Goal: Information Seeking & Learning: Compare options

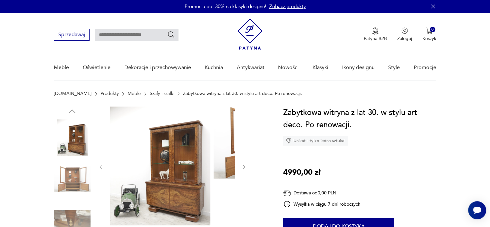
click at [181, 180] on img at bounding box center [160, 165] width 100 height 119
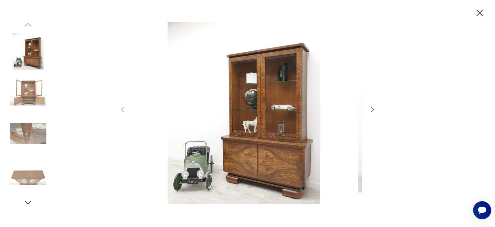
click at [370, 112] on icon "button" at bounding box center [373, 109] width 8 height 8
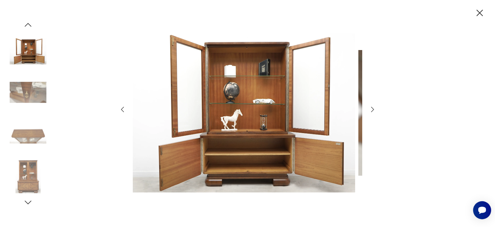
click at [370, 112] on icon "button" at bounding box center [373, 109] width 8 height 8
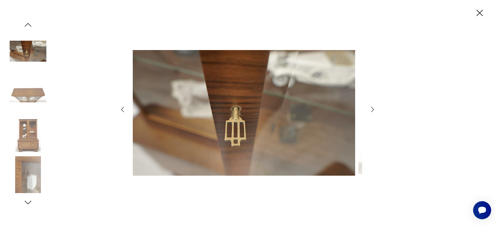
click at [370, 112] on icon "button" at bounding box center [373, 109] width 8 height 8
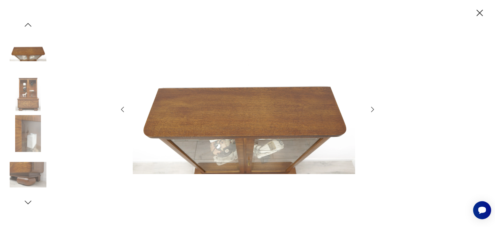
click at [370, 112] on icon "button" at bounding box center [373, 109] width 8 height 8
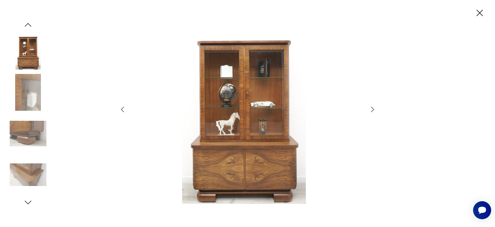
click at [370, 112] on icon "button" at bounding box center [373, 109] width 8 height 8
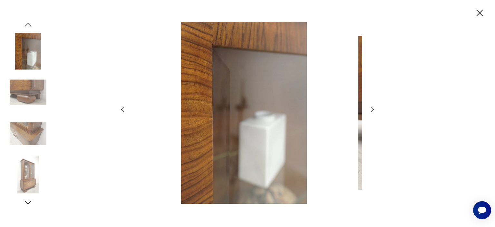
click at [370, 112] on icon "button" at bounding box center [373, 109] width 8 height 8
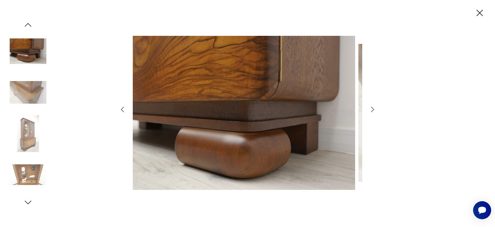
click at [370, 112] on icon "button" at bounding box center [373, 109] width 8 height 8
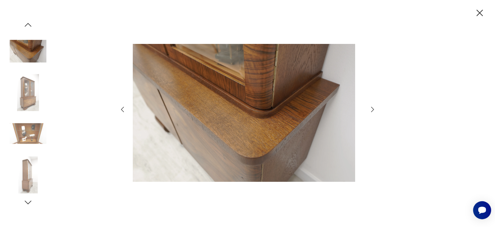
click at [370, 112] on icon "button" at bounding box center [373, 109] width 8 height 8
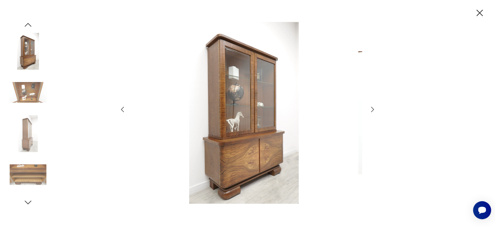
click at [370, 112] on icon "button" at bounding box center [373, 109] width 8 height 8
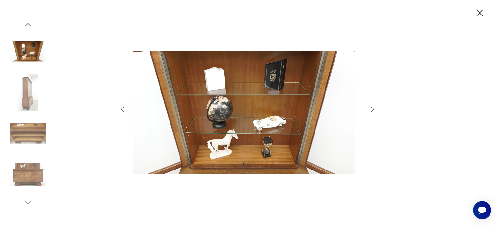
click at [370, 112] on icon "button" at bounding box center [373, 109] width 8 height 8
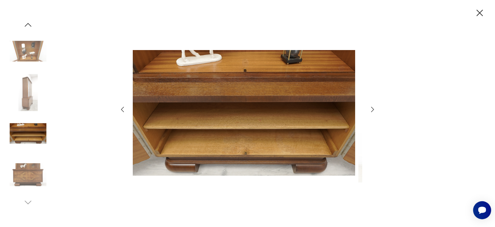
click at [370, 112] on icon "button" at bounding box center [373, 109] width 8 height 8
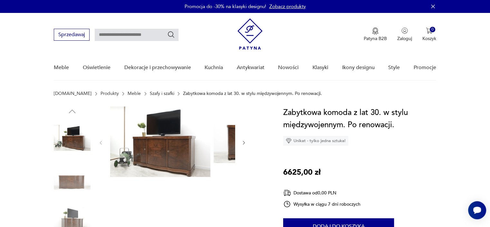
click at [135, 170] on img at bounding box center [160, 141] width 100 height 70
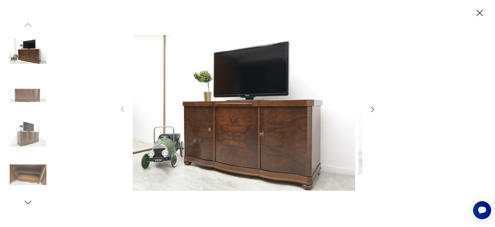
click at [374, 108] on icon "button" at bounding box center [373, 109] width 8 height 8
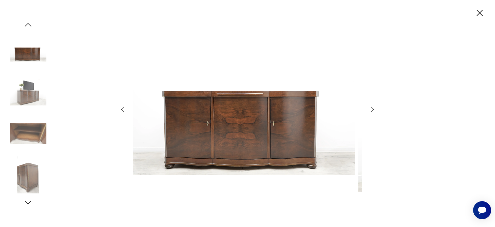
click at [373, 108] on icon "button" at bounding box center [373, 109] width 8 height 8
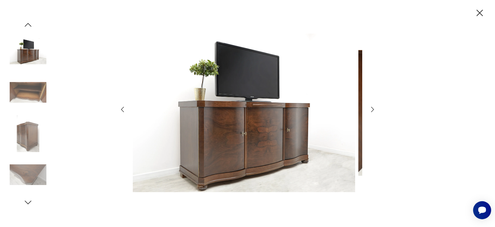
click at [373, 108] on icon "button" at bounding box center [373, 109] width 8 height 8
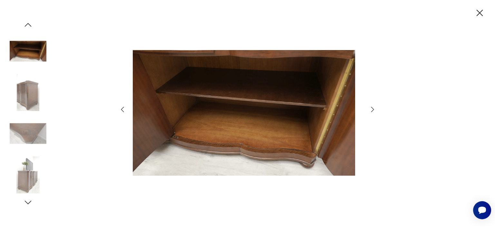
click at [373, 108] on icon "button" at bounding box center [373, 109] width 8 height 8
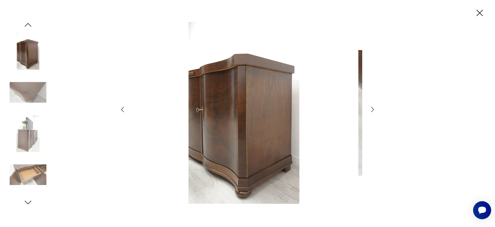
click at [373, 108] on icon "button" at bounding box center [373, 109] width 8 height 8
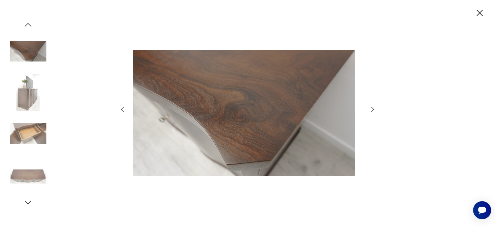
click at [373, 108] on icon "button" at bounding box center [373, 109] width 8 height 8
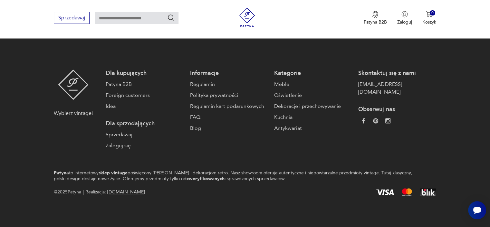
scroll to position [987, 0]
click at [307, 7] on button "3" at bounding box center [313, 2] width 12 height 12
click at [322, 7] on button "4" at bounding box center [328, 2] width 12 height 12
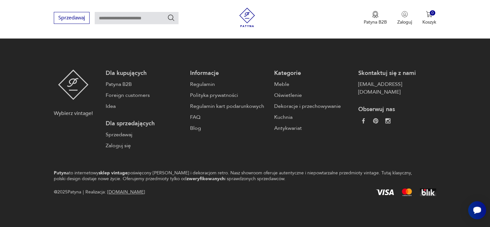
scroll to position [987, 0]
click at [337, 7] on button "5" at bounding box center [343, 2] width 12 height 12
click at [352, 7] on button "6" at bounding box center [358, 2] width 12 height 12
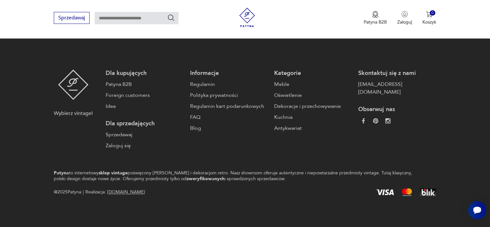
click at [352, 7] on button "7" at bounding box center [358, 2] width 12 height 12
click at [413, 5] on icon "button" at bounding box center [416, 1] width 6 height 6
click at [415, 7] on button "button" at bounding box center [416, 2] width 12 height 12
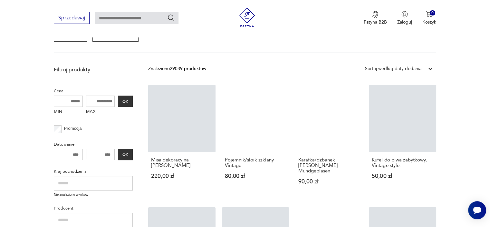
scroll to position [117, 0]
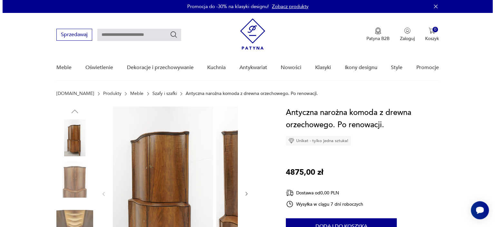
scroll to position [97, 0]
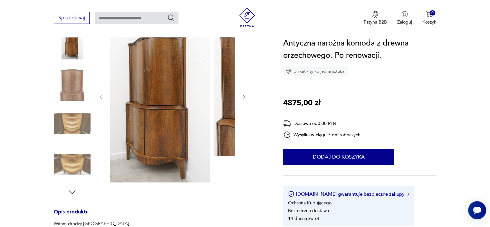
click at [170, 98] on img at bounding box center [160, 96] width 100 height 172
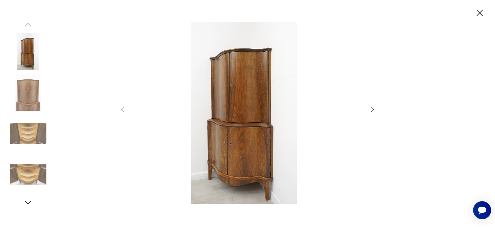
click at [371, 112] on icon "button" at bounding box center [373, 109] width 8 height 8
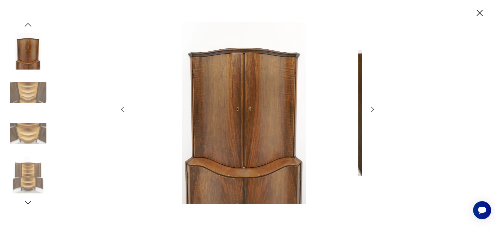
click at [371, 112] on icon "button" at bounding box center [373, 109] width 8 height 8
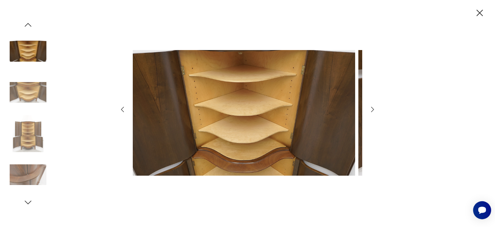
click at [372, 111] on icon "button" at bounding box center [373, 109] width 8 height 8
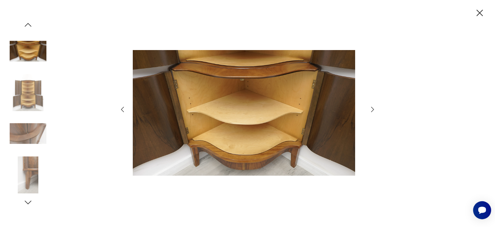
click at [372, 111] on icon "button" at bounding box center [373, 109] width 8 height 8
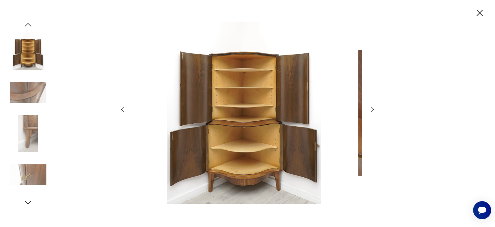
click at [372, 111] on icon "button" at bounding box center [373, 109] width 8 height 8
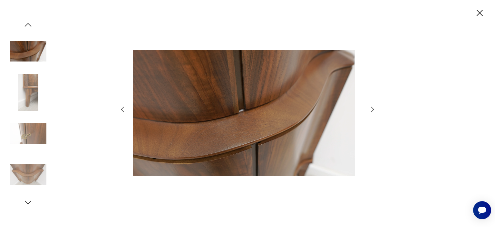
click at [372, 111] on icon "button" at bounding box center [373, 109] width 8 height 8
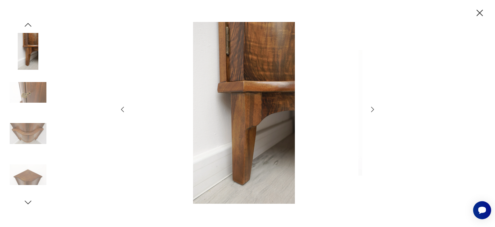
click at [372, 111] on icon "button" at bounding box center [373, 109] width 8 height 8
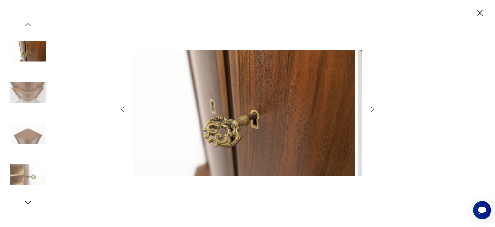
click at [372, 111] on icon "button" at bounding box center [373, 109] width 8 height 8
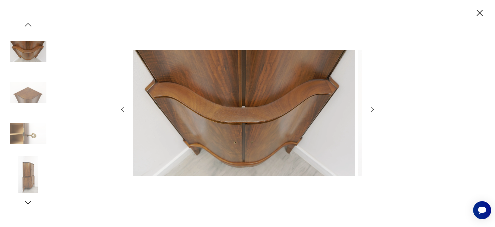
click at [372, 111] on icon "button" at bounding box center [373, 109] width 8 height 8
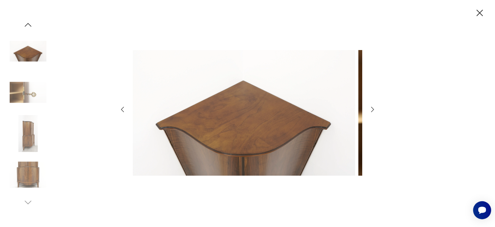
click at [372, 111] on icon "button" at bounding box center [373, 109] width 8 height 8
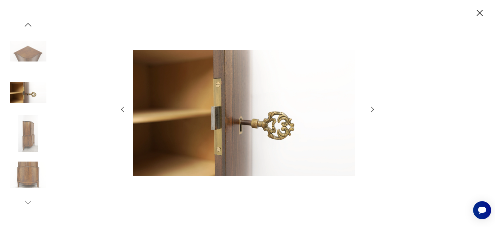
click at [372, 111] on icon "button" at bounding box center [373, 109] width 8 height 8
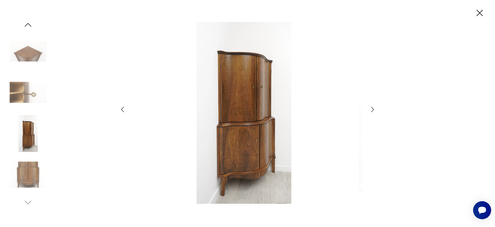
click at [372, 111] on icon "button" at bounding box center [373, 109] width 8 height 8
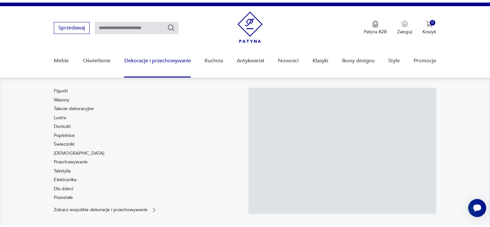
scroll to position [97, 0]
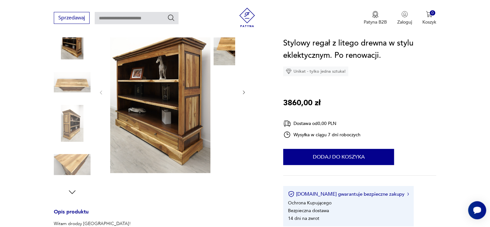
click at [241, 95] on icon "button" at bounding box center [243, 92] width 5 height 5
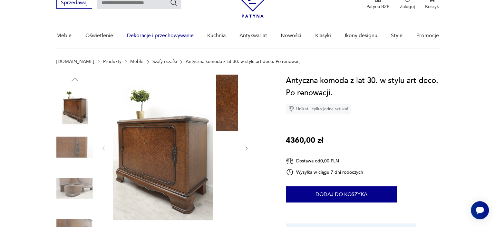
scroll to position [32, 0]
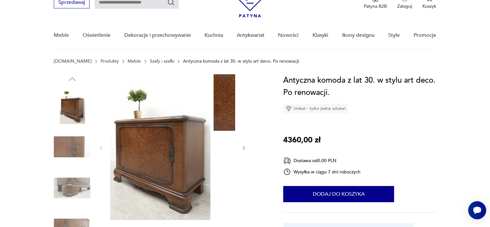
click at [143, 170] on img at bounding box center [160, 146] width 100 height 145
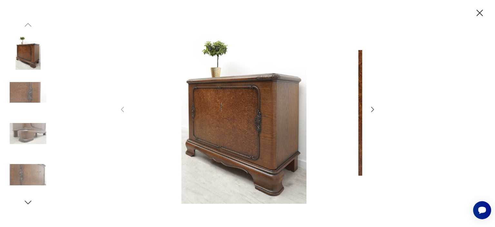
click at [374, 108] on icon "button" at bounding box center [373, 109] width 8 height 8
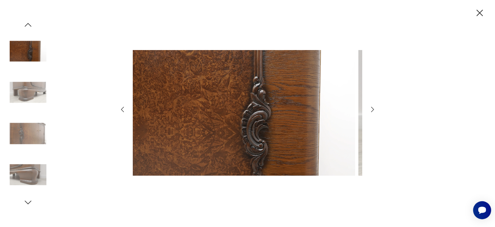
click at [374, 108] on icon "button" at bounding box center [373, 109] width 8 height 8
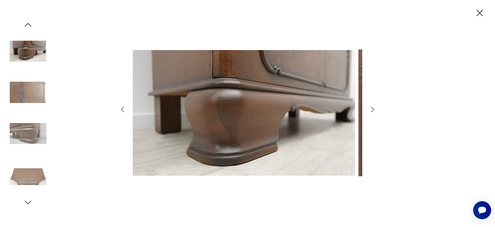
click at [374, 108] on icon "button" at bounding box center [373, 109] width 8 height 8
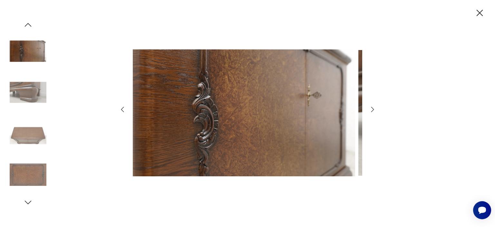
click at [374, 108] on icon "button" at bounding box center [373, 109] width 8 height 8
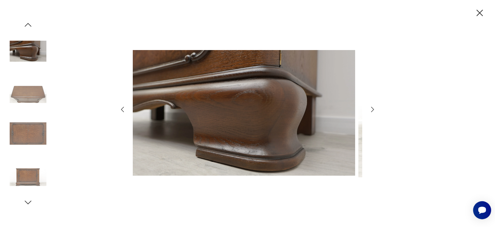
click at [374, 108] on icon "button" at bounding box center [373, 109] width 8 height 8
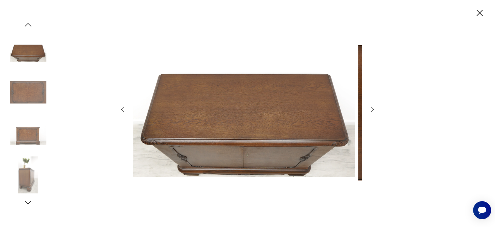
click at [373, 108] on icon "button" at bounding box center [372, 109] width 3 height 5
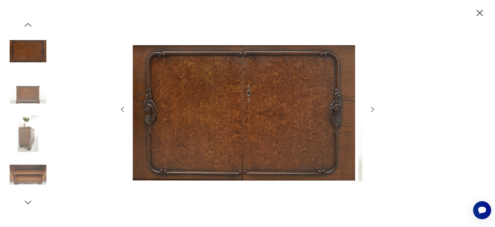
click at [372, 109] on icon "button" at bounding box center [373, 109] width 8 height 8
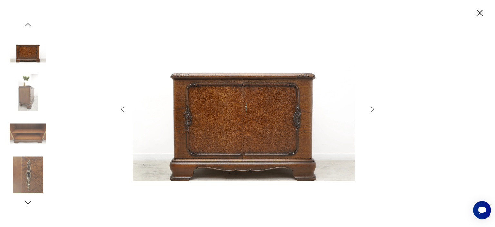
click at [372, 109] on icon "button" at bounding box center [373, 109] width 8 height 8
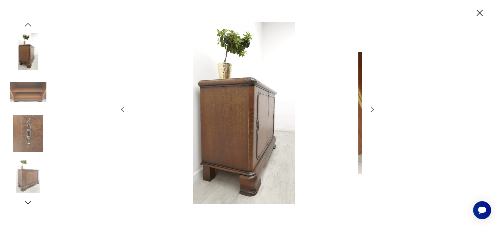
click at [372, 109] on icon "button" at bounding box center [373, 109] width 8 height 8
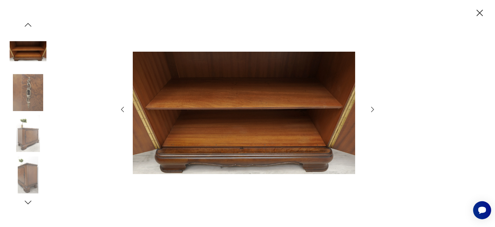
click at [372, 109] on icon "button" at bounding box center [373, 109] width 8 height 8
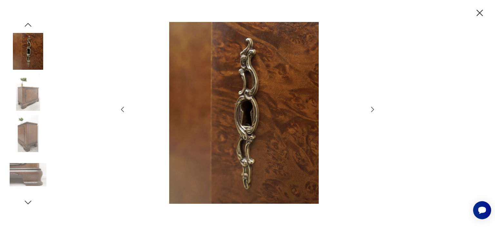
click at [372, 109] on icon "button" at bounding box center [373, 109] width 8 height 8
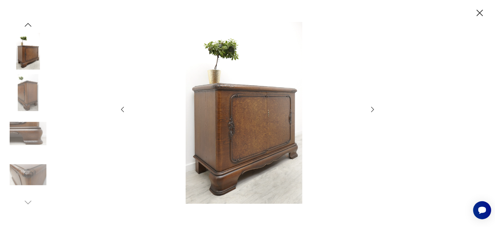
click at [372, 109] on icon "button" at bounding box center [373, 109] width 8 height 8
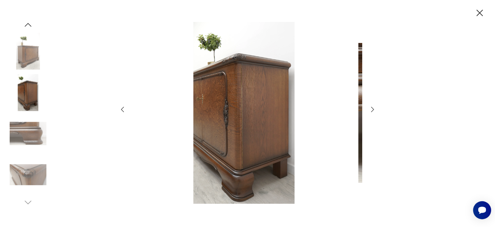
click at [372, 109] on icon "button" at bounding box center [373, 109] width 8 height 8
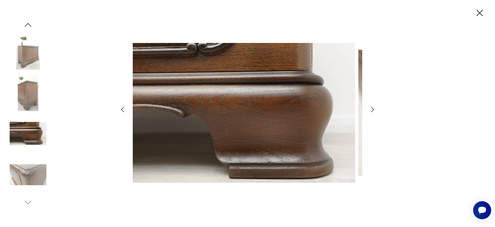
click at [372, 109] on icon "button" at bounding box center [373, 109] width 8 height 8
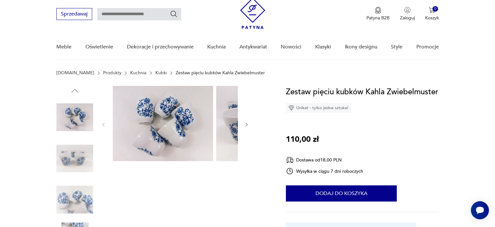
scroll to position [32, 0]
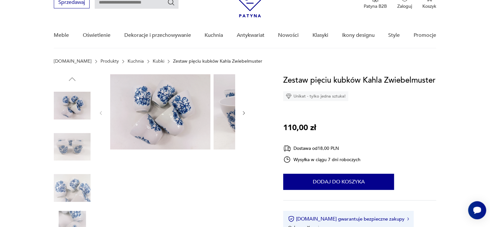
click at [193, 101] on img at bounding box center [160, 111] width 100 height 75
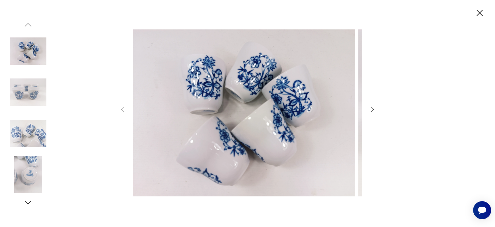
click at [372, 108] on icon "button" at bounding box center [373, 109] width 8 height 8
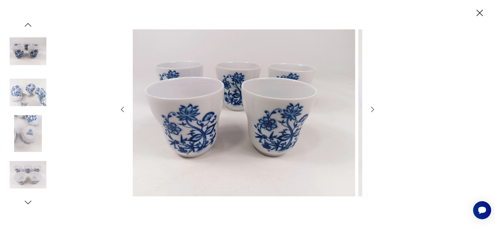
click at [372, 108] on icon "button" at bounding box center [373, 109] width 8 height 8
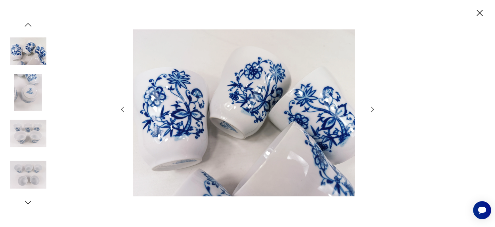
click at [372, 108] on icon "button" at bounding box center [373, 109] width 8 height 8
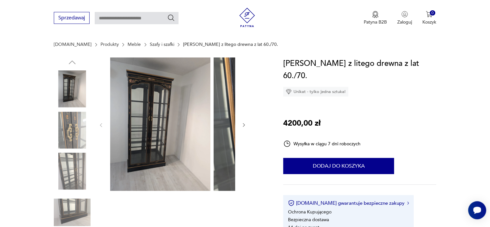
scroll to position [64, 0]
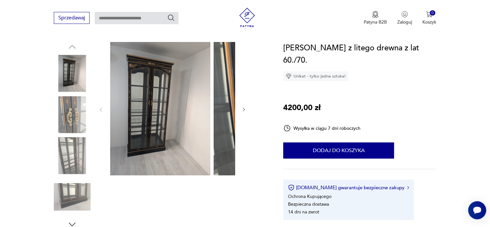
click at [241, 112] on icon "button" at bounding box center [243, 109] width 5 height 5
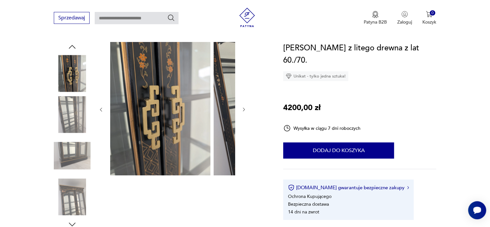
click at [241, 112] on icon "button" at bounding box center [243, 109] width 5 height 5
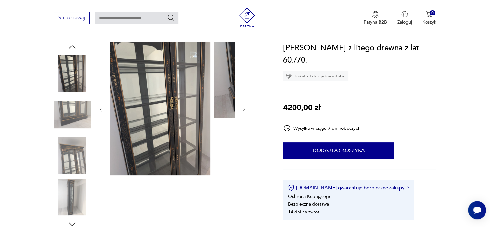
click at [241, 112] on icon "button" at bounding box center [243, 109] width 5 height 5
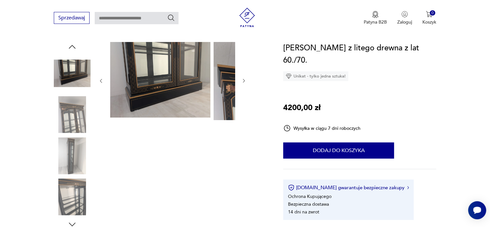
click at [228, 120] on div at bounding box center [172, 81] width 148 height 78
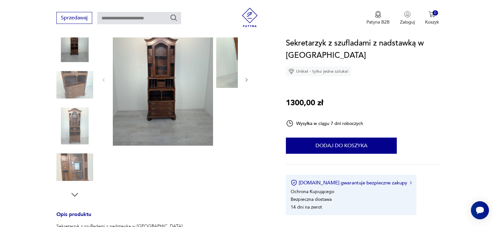
scroll to position [97, 0]
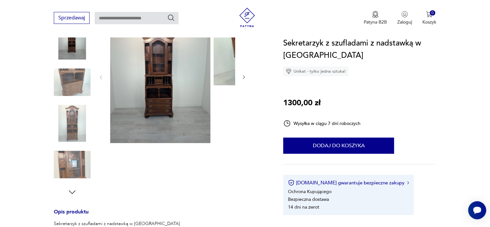
click at [156, 73] on img at bounding box center [160, 76] width 100 height 133
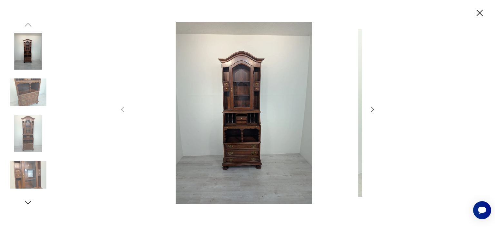
click at [371, 111] on icon "button" at bounding box center [373, 109] width 8 height 8
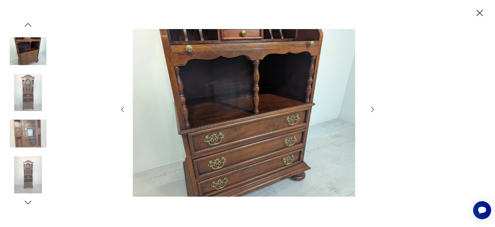
click at [371, 110] on icon "button" at bounding box center [372, 109] width 3 height 5
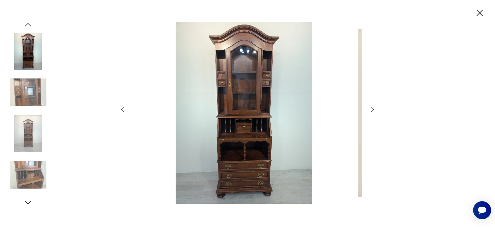
click at [371, 110] on icon "button" at bounding box center [372, 109] width 3 height 5
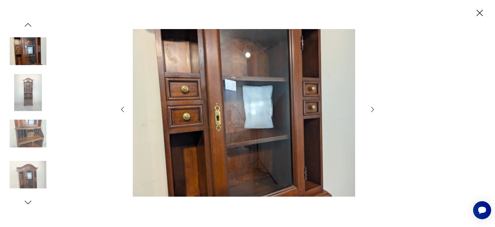
click at [371, 110] on icon "button" at bounding box center [372, 109] width 3 height 5
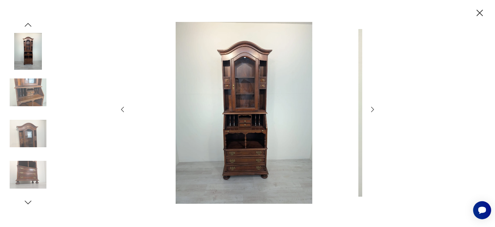
click at [371, 110] on icon "button" at bounding box center [372, 109] width 3 height 5
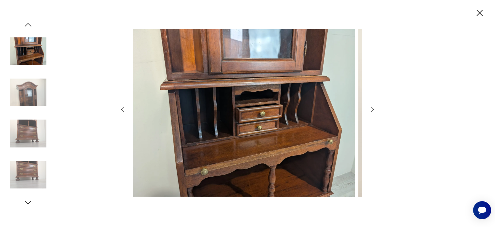
click at [371, 110] on icon "button" at bounding box center [372, 109] width 3 height 5
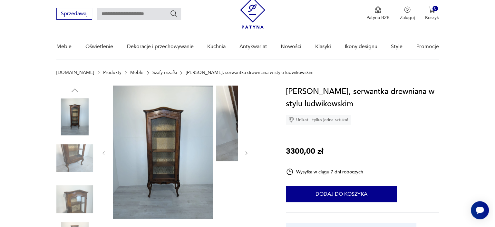
scroll to position [32, 0]
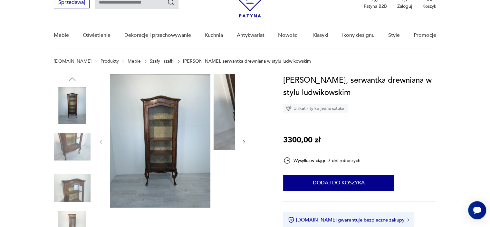
click at [184, 110] on img at bounding box center [160, 140] width 100 height 133
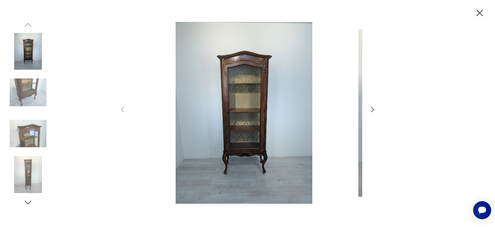
click at [370, 108] on icon "button" at bounding box center [373, 109] width 8 height 8
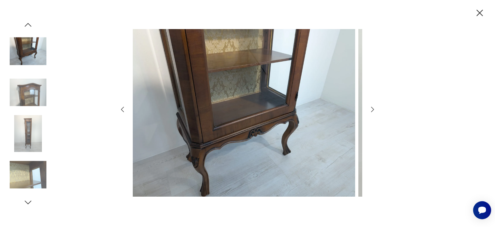
click at [370, 108] on icon "button" at bounding box center [373, 109] width 8 height 8
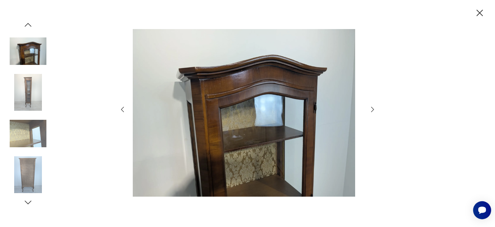
click at [370, 108] on icon "button" at bounding box center [373, 109] width 8 height 8
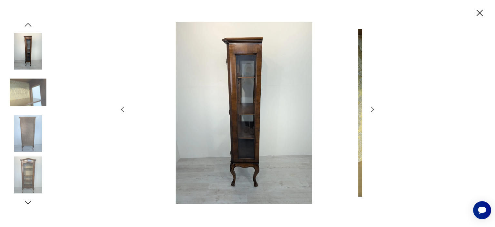
click at [370, 108] on icon "button" at bounding box center [373, 109] width 8 height 8
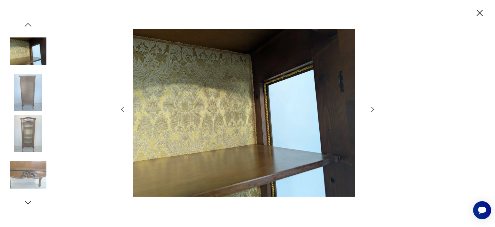
click at [370, 108] on icon "button" at bounding box center [373, 109] width 8 height 8
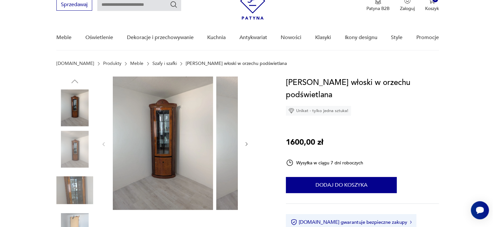
scroll to position [64, 0]
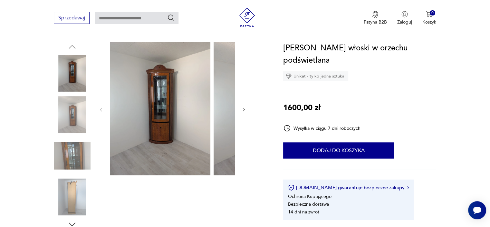
click at [210, 112] on img at bounding box center [160, 108] width 100 height 133
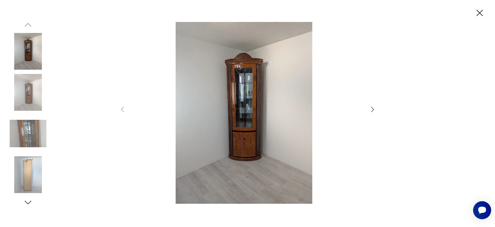
click at [372, 108] on icon "button" at bounding box center [373, 109] width 8 height 8
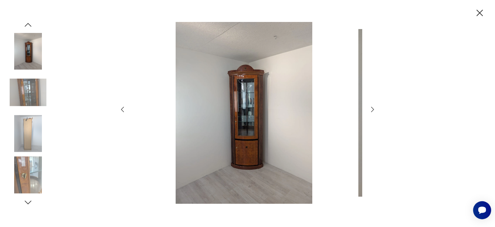
click at [371, 108] on icon "button" at bounding box center [373, 109] width 8 height 8
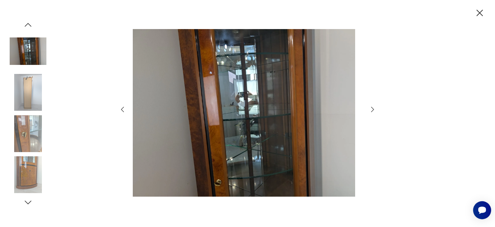
click at [371, 108] on icon "button" at bounding box center [373, 109] width 8 height 8
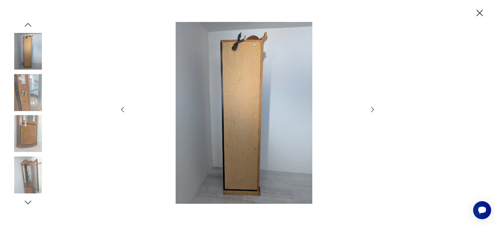
click at [371, 108] on icon "button" at bounding box center [373, 109] width 8 height 8
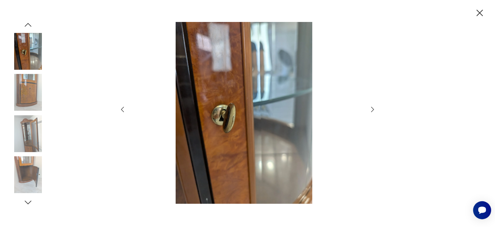
click at [371, 108] on icon "button" at bounding box center [373, 109] width 8 height 8
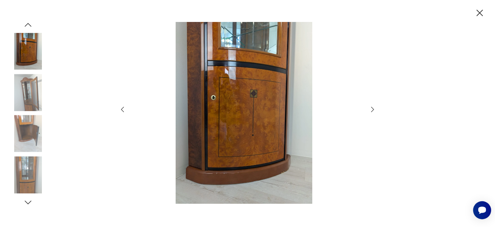
click at [371, 108] on icon "button" at bounding box center [373, 109] width 8 height 8
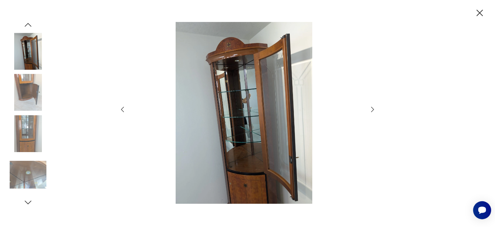
click at [371, 108] on icon "button" at bounding box center [373, 109] width 8 height 8
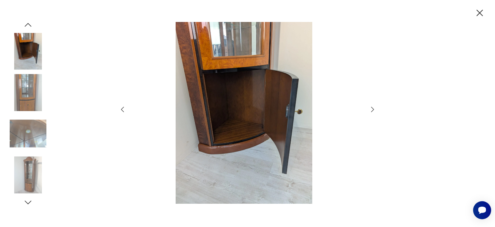
click at [371, 108] on icon "button" at bounding box center [373, 109] width 8 height 8
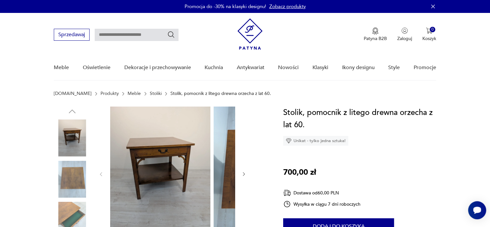
scroll to position [32, 0]
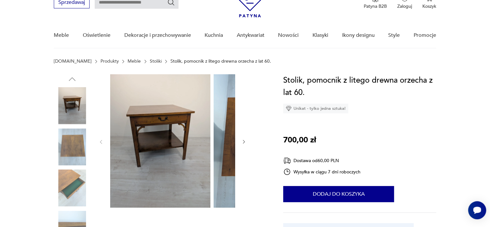
click at [241, 144] on icon "button" at bounding box center [243, 141] width 5 height 5
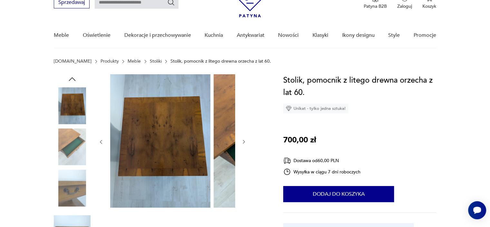
click at [241, 144] on icon "button" at bounding box center [243, 141] width 5 height 5
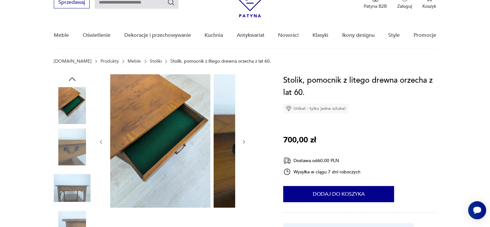
click at [241, 144] on icon "button" at bounding box center [243, 141] width 5 height 5
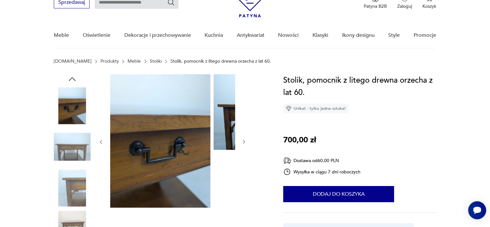
click at [241, 144] on icon "button" at bounding box center [243, 141] width 5 height 5
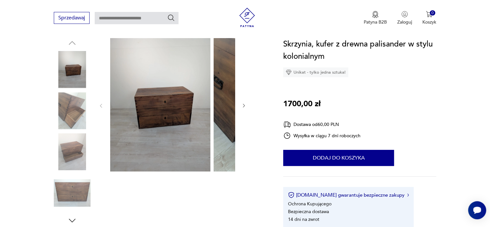
scroll to position [97, 0]
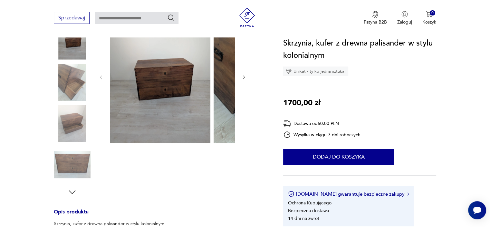
click at [241, 80] on icon "button" at bounding box center [243, 76] width 5 height 5
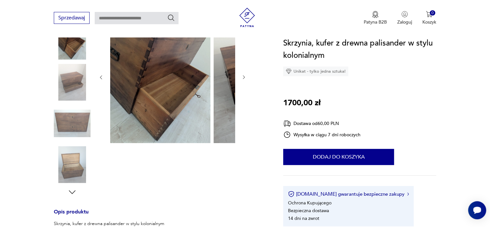
click at [241, 80] on icon "button" at bounding box center [243, 76] width 5 height 5
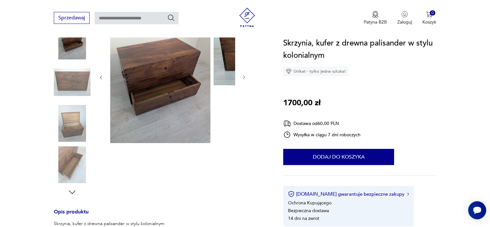
click at [241, 80] on icon "button" at bounding box center [243, 76] width 5 height 5
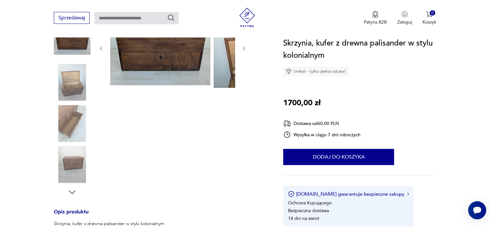
scroll to position [64, 0]
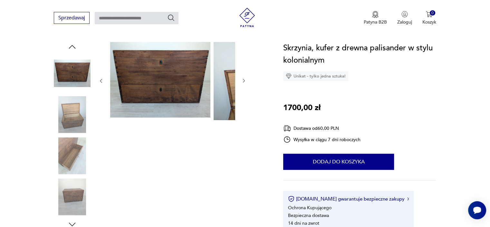
click at [241, 83] on icon "button" at bounding box center [243, 80] width 5 height 5
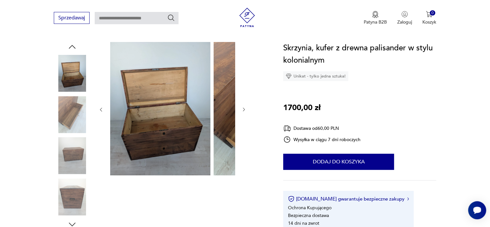
click at [241, 112] on icon "button" at bounding box center [243, 109] width 5 height 5
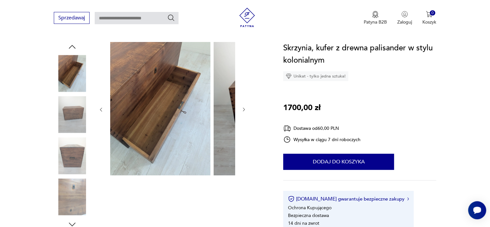
click at [241, 112] on icon "button" at bounding box center [243, 109] width 5 height 5
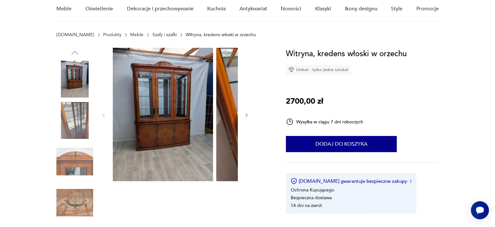
scroll to position [64, 0]
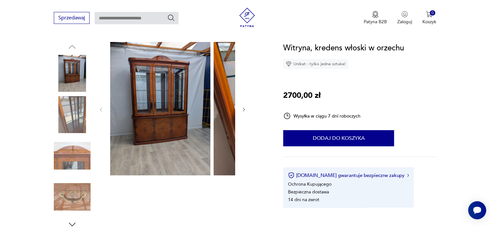
click at [160, 118] on img at bounding box center [160, 108] width 100 height 133
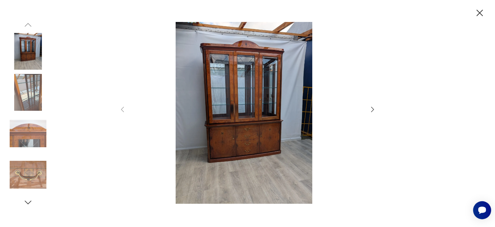
click at [371, 109] on icon "button" at bounding box center [373, 109] width 8 height 8
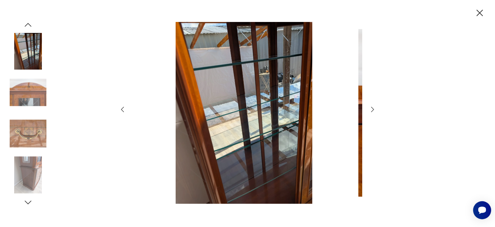
click at [371, 109] on icon "button" at bounding box center [373, 109] width 8 height 8
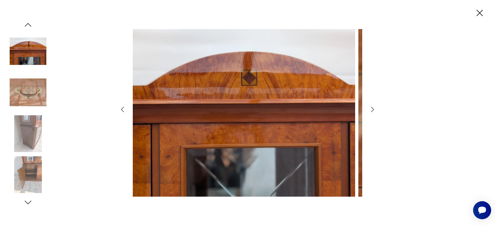
click at [371, 109] on icon "button" at bounding box center [373, 109] width 8 height 8
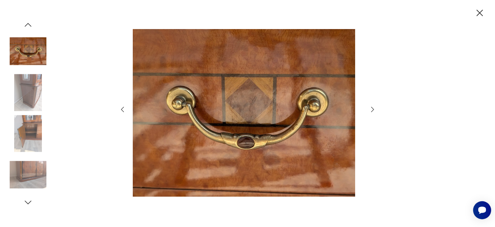
click at [371, 109] on icon "button" at bounding box center [373, 109] width 8 height 8
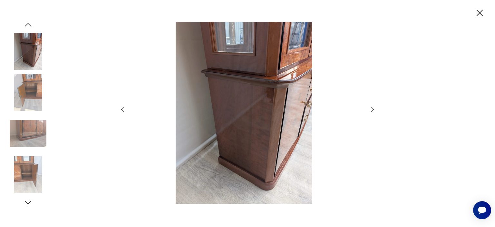
click at [371, 109] on icon "button" at bounding box center [373, 109] width 8 height 8
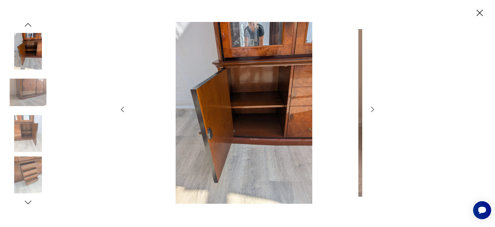
click at [371, 109] on icon "button" at bounding box center [373, 109] width 8 height 8
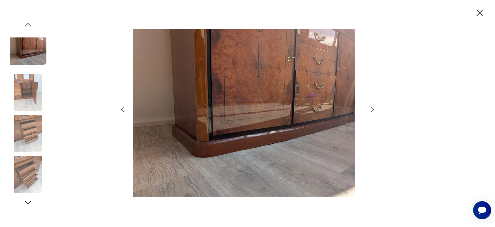
click at [371, 109] on icon "button" at bounding box center [373, 109] width 8 height 8
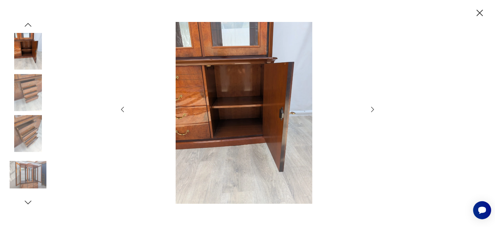
click at [371, 109] on icon "button" at bounding box center [373, 109] width 8 height 8
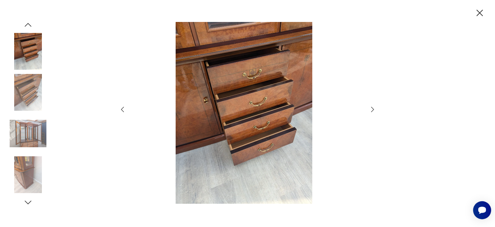
click at [371, 109] on icon "button" at bounding box center [373, 109] width 8 height 8
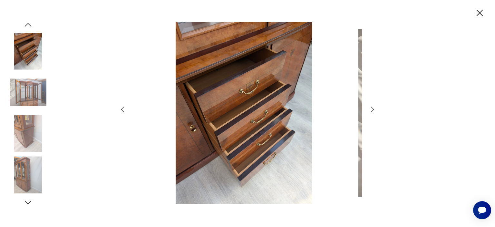
click at [371, 109] on icon "button" at bounding box center [373, 109] width 8 height 8
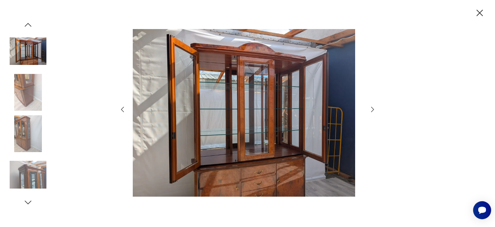
click at [371, 109] on icon "button" at bounding box center [373, 109] width 8 height 8
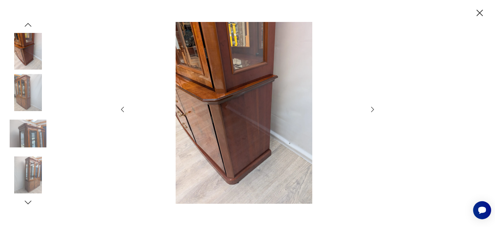
click at [371, 109] on icon "button" at bounding box center [373, 109] width 8 height 8
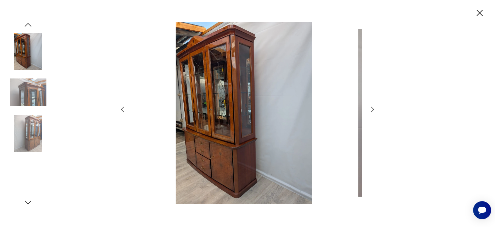
click at [371, 109] on icon "button" at bounding box center [373, 109] width 8 height 8
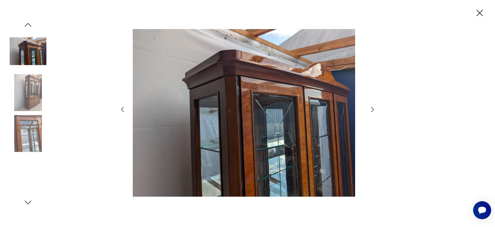
click at [371, 109] on icon "button" at bounding box center [373, 109] width 8 height 8
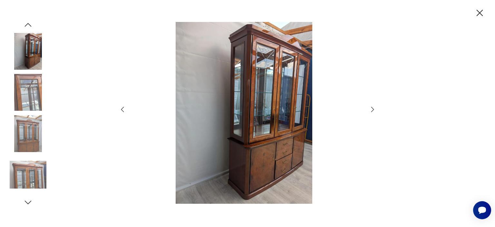
click at [371, 109] on icon "button" at bounding box center [373, 109] width 8 height 8
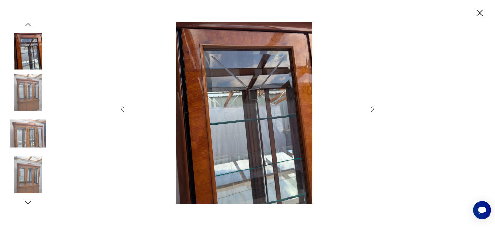
click at [371, 109] on icon "button" at bounding box center [373, 109] width 8 height 8
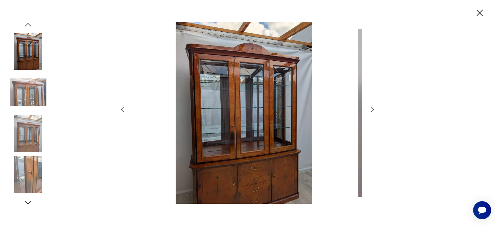
click at [371, 109] on icon "button" at bounding box center [373, 109] width 8 height 8
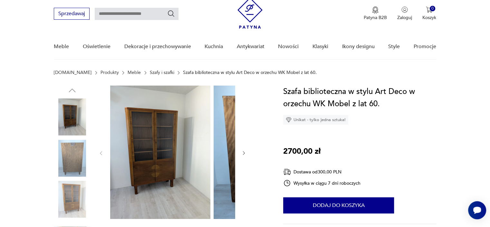
scroll to position [32, 0]
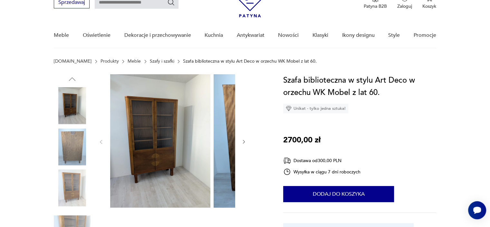
click at [185, 126] on img at bounding box center [160, 140] width 100 height 133
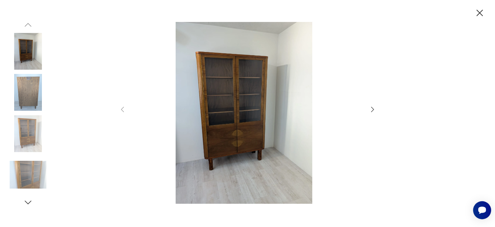
click at [373, 111] on icon "button" at bounding box center [373, 109] width 8 height 8
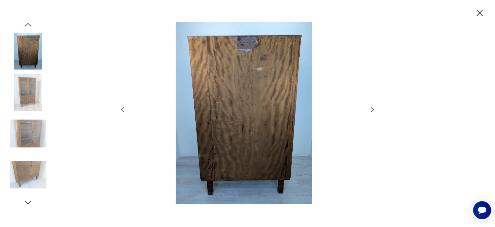
click at [373, 111] on icon "button" at bounding box center [373, 109] width 8 height 8
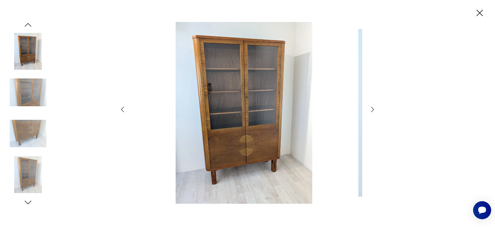
click at [373, 111] on icon "button" at bounding box center [373, 109] width 8 height 8
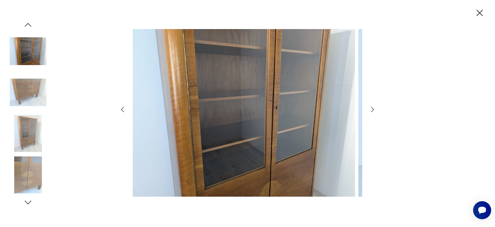
click at [373, 111] on icon "button" at bounding box center [373, 109] width 8 height 8
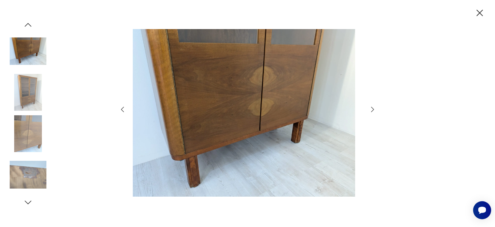
click at [373, 111] on icon "button" at bounding box center [373, 109] width 8 height 8
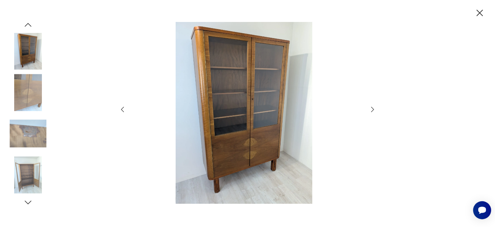
click at [373, 111] on icon "button" at bounding box center [373, 109] width 8 height 8
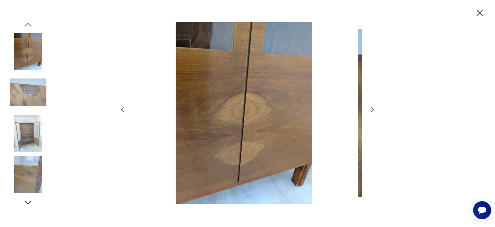
click at [373, 111] on icon "button" at bounding box center [373, 109] width 8 height 8
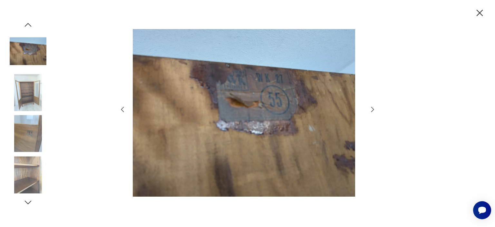
click at [373, 111] on icon "button" at bounding box center [373, 109] width 8 height 8
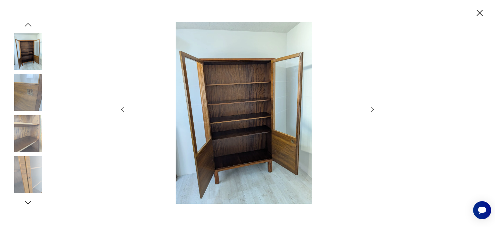
click at [373, 111] on icon "button" at bounding box center [373, 109] width 8 height 8
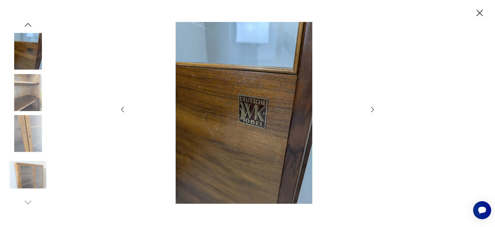
click at [373, 111] on icon "button" at bounding box center [373, 109] width 8 height 8
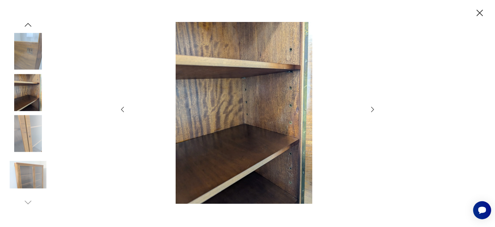
click at [373, 111] on icon "button" at bounding box center [373, 109] width 8 height 8
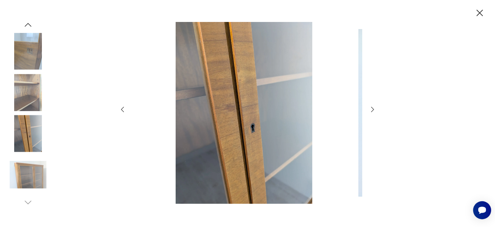
click at [373, 111] on icon "button" at bounding box center [373, 109] width 8 height 8
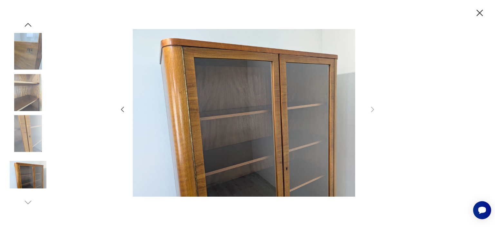
click at [478, 19] on icon "button" at bounding box center [479, 12] width 11 height 11
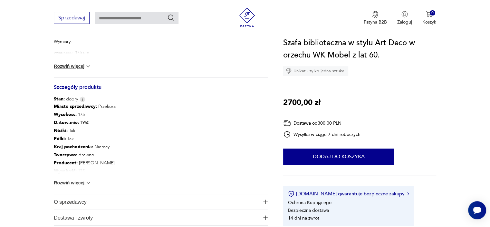
scroll to position [355, 0]
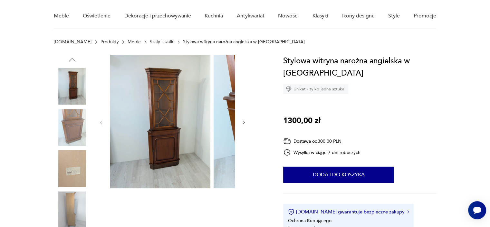
click at [192, 139] on img at bounding box center [160, 121] width 100 height 133
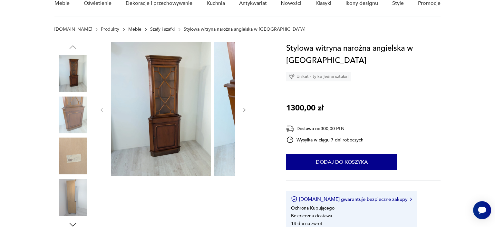
scroll to position [64, 0]
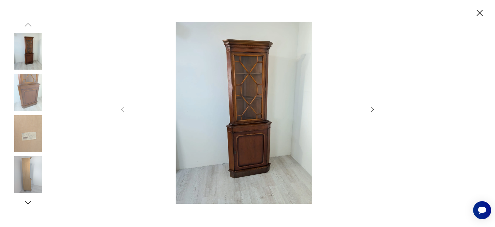
click at [369, 109] on icon "button" at bounding box center [373, 109] width 8 height 8
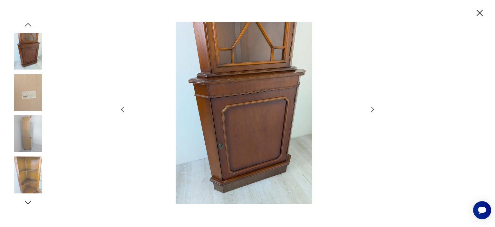
click at [366, 109] on div at bounding box center [248, 113] width 258 height 182
click at [372, 108] on icon "button" at bounding box center [372, 109] width 3 height 5
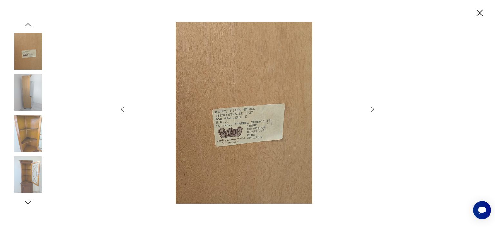
click at [371, 108] on icon "button" at bounding box center [373, 109] width 8 height 8
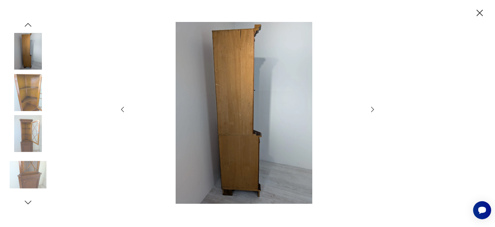
click at [371, 108] on icon "button" at bounding box center [373, 109] width 8 height 8
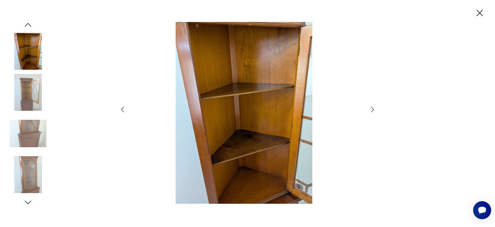
click at [371, 108] on icon "button" at bounding box center [373, 109] width 8 height 8
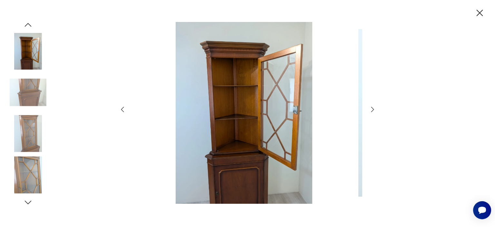
click at [371, 108] on icon "button" at bounding box center [373, 109] width 8 height 8
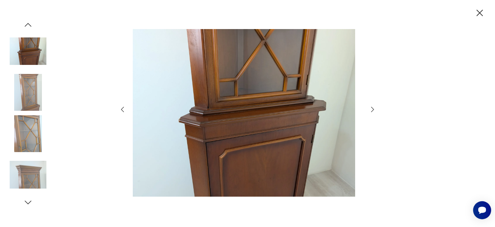
click at [371, 108] on icon "button" at bounding box center [373, 109] width 8 height 8
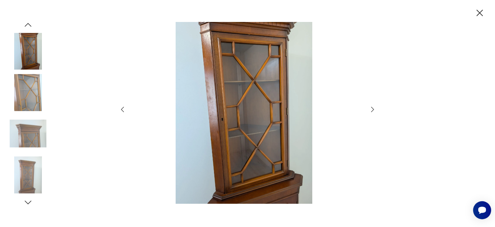
click at [371, 108] on icon "button" at bounding box center [373, 109] width 8 height 8
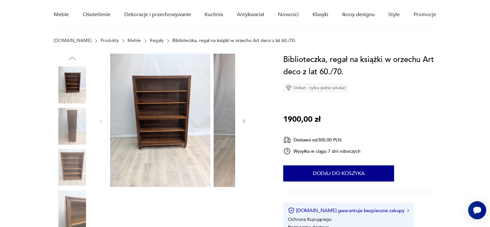
scroll to position [64, 0]
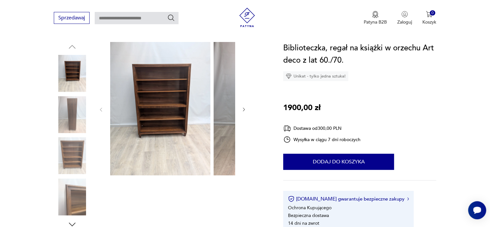
click at [243, 112] on icon "button" at bounding box center [244, 110] width 2 height 4
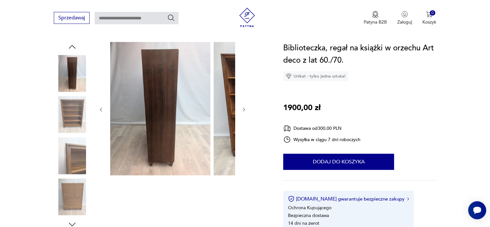
click at [243, 112] on icon "button" at bounding box center [244, 110] width 2 height 4
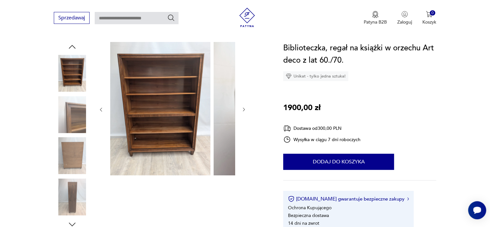
click at [243, 112] on icon "button" at bounding box center [244, 110] width 2 height 4
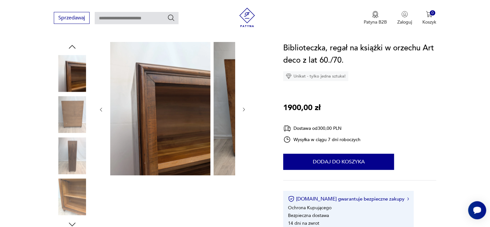
click at [241, 112] on icon "button" at bounding box center [243, 109] width 5 height 5
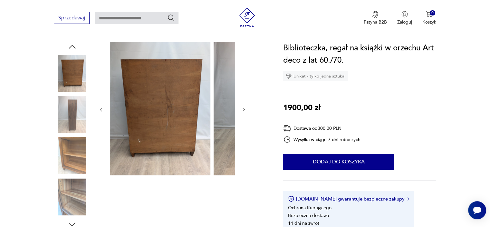
click at [241, 112] on icon "button" at bounding box center [243, 109] width 5 height 5
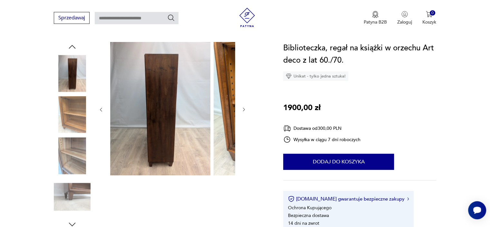
click at [241, 112] on icon "button" at bounding box center [243, 109] width 5 height 5
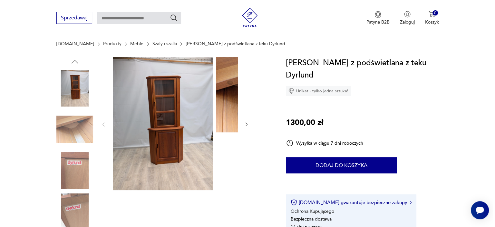
scroll to position [64, 0]
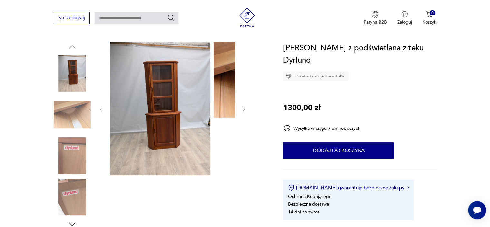
click at [180, 103] on img at bounding box center [160, 108] width 100 height 133
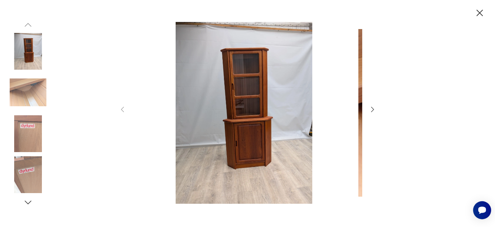
click at [374, 111] on icon "button" at bounding box center [373, 109] width 8 height 8
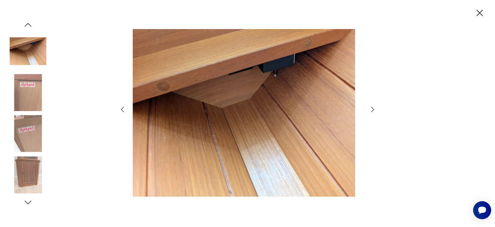
click at [375, 111] on icon "button" at bounding box center [373, 109] width 8 height 8
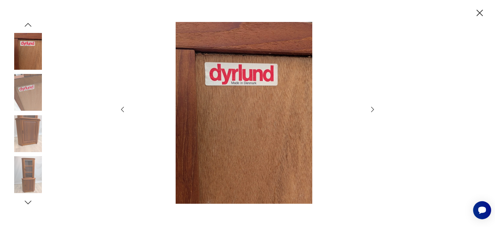
click at [375, 111] on icon "button" at bounding box center [373, 109] width 8 height 8
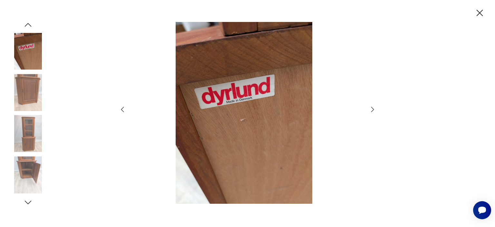
click at [374, 111] on icon "button" at bounding box center [373, 109] width 8 height 8
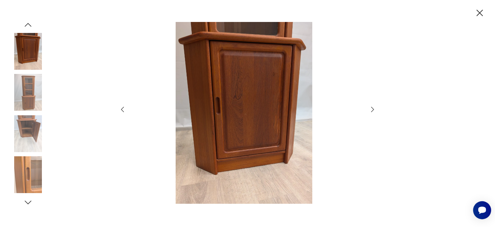
click at [374, 111] on icon "button" at bounding box center [373, 109] width 8 height 8
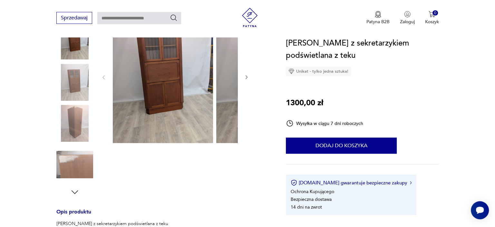
scroll to position [64, 0]
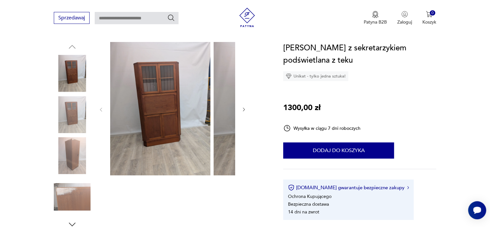
click at [173, 108] on img at bounding box center [160, 108] width 100 height 133
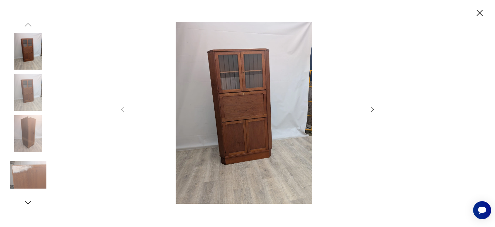
click at [373, 112] on icon "button" at bounding box center [373, 109] width 8 height 8
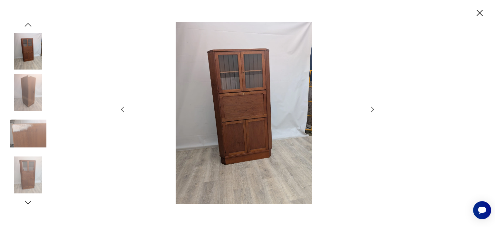
click at [373, 111] on icon "button" at bounding box center [373, 109] width 8 height 8
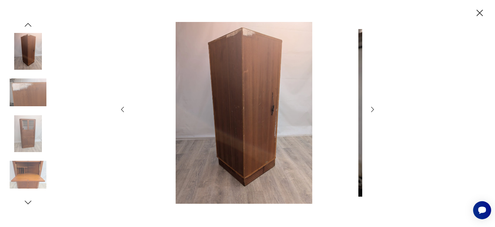
click at [373, 111] on icon "button" at bounding box center [373, 109] width 8 height 8
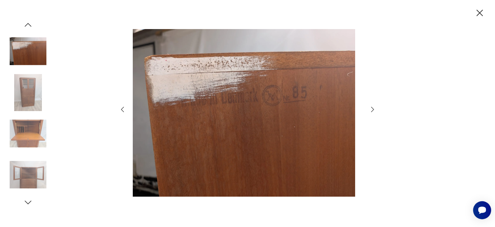
click at [375, 109] on icon "button" at bounding box center [373, 109] width 8 height 8
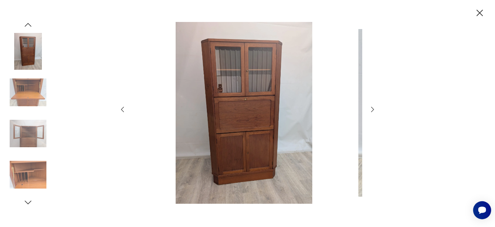
click at [375, 109] on icon "button" at bounding box center [373, 109] width 8 height 8
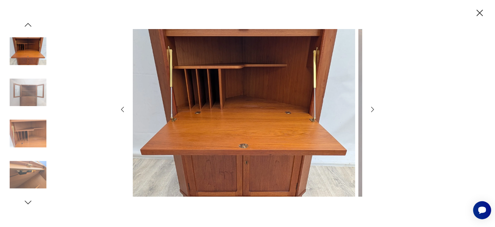
click at [375, 109] on icon "button" at bounding box center [373, 109] width 8 height 8
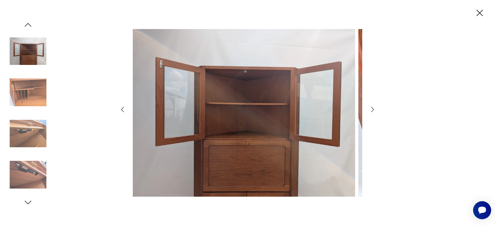
click at [375, 109] on icon "button" at bounding box center [373, 109] width 8 height 8
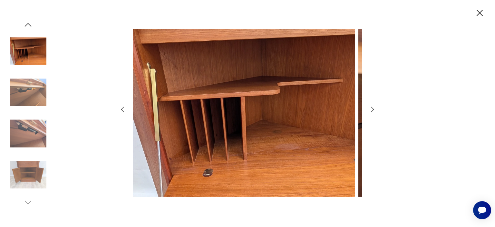
click at [375, 109] on icon "button" at bounding box center [373, 109] width 8 height 8
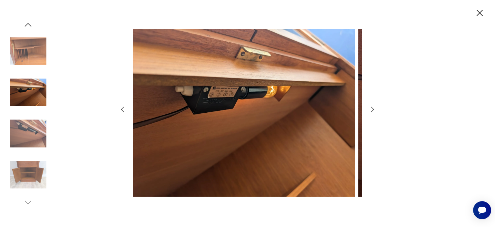
click at [375, 109] on icon "button" at bounding box center [373, 109] width 8 height 8
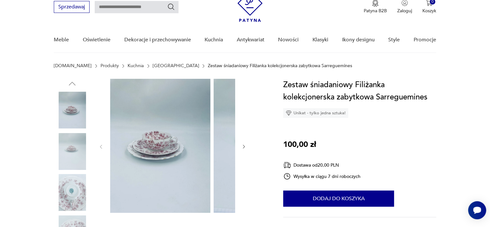
scroll to position [64, 0]
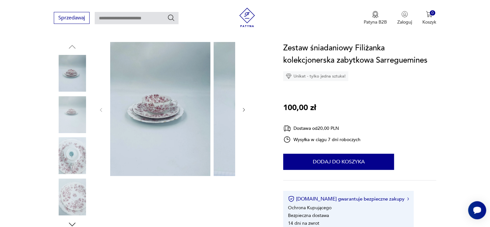
click at [176, 131] on img at bounding box center [160, 109] width 100 height 134
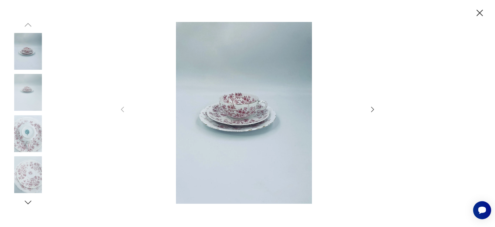
click at [373, 108] on icon "button" at bounding box center [372, 109] width 3 height 5
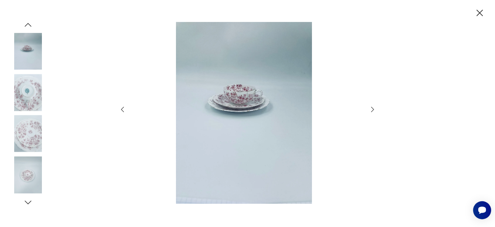
click at [372, 108] on icon "button" at bounding box center [373, 109] width 8 height 8
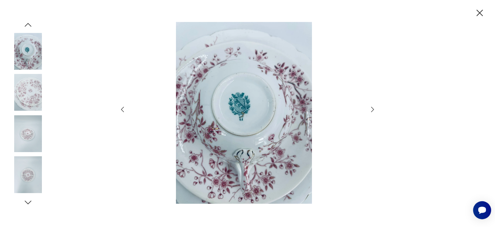
click at [372, 108] on icon "button" at bounding box center [373, 109] width 8 height 8
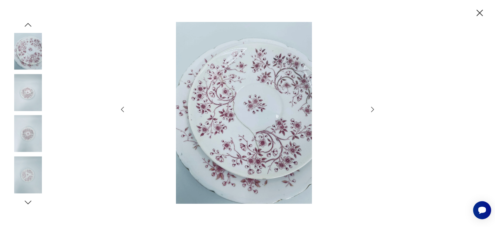
click at [373, 108] on icon "button" at bounding box center [373, 109] width 8 height 8
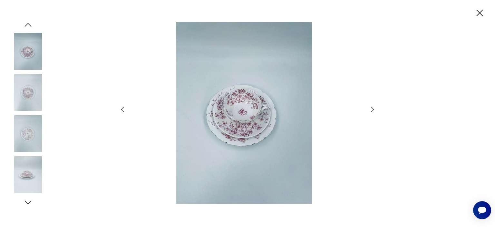
click at [373, 108] on icon "button" at bounding box center [372, 109] width 3 height 5
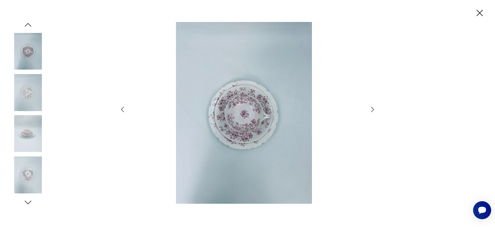
click at [480, 17] on icon "button" at bounding box center [479, 12] width 11 height 11
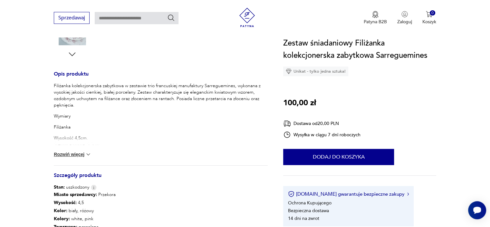
scroll to position [258, 0]
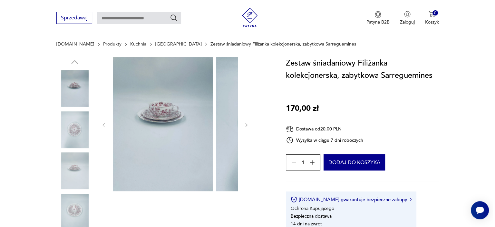
scroll to position [97, 0]
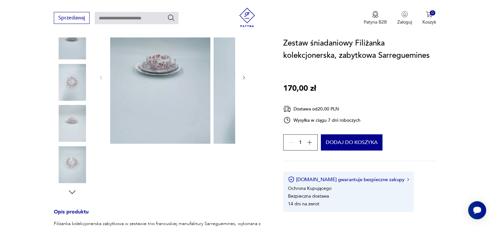
click at [134, 103] on img at bounding box center [160, 77] width 100 height 134
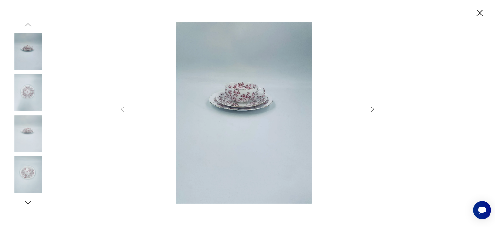
click at [373, 107] on icon "button" at bounding box center [373, 109] width 8 height 8
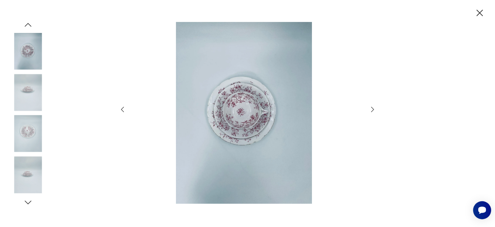
click at [373, 107] on icon "button" at bounding box center [373, 109] width 8 height 8
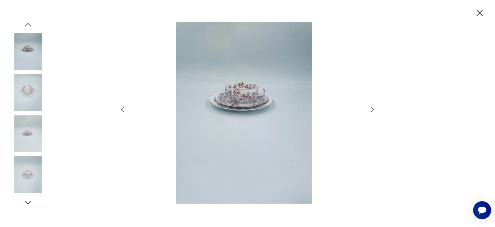
click at [373, 107] on icon "button" at bounding box center [373, 109] width 8 height 8
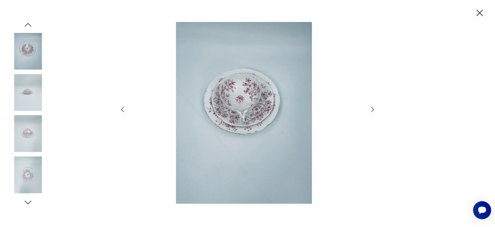
click at [373, 107] on icon "button" at bounding box center [373, 109] width 8 height 8
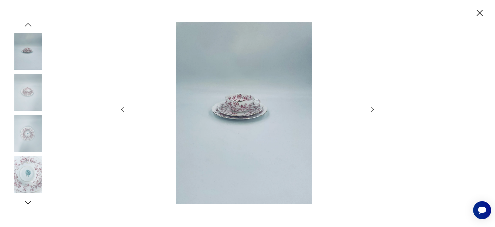
click at [373, 107] on icon "button" at bounding box center [373, 109] width 8 height 8
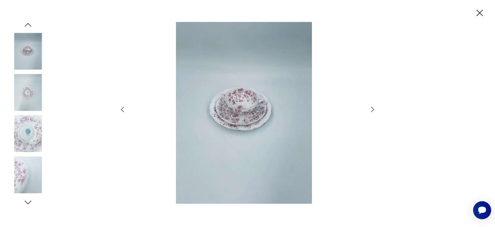
click at [373, 107] on icon "button" at bounding box center [373, 109] width 8 height 8
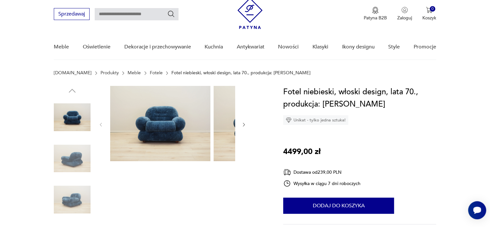
scroll to position [32, 0]
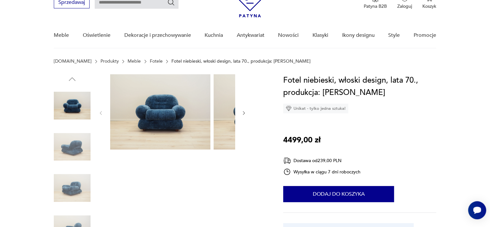
click at [126, 116] on img at bounding box center [160, 111] width 100 height 75
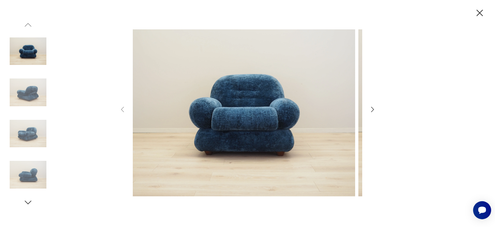
click at [369, 107] on icon "button" at bounding box center [373, 109] width 8 height 8
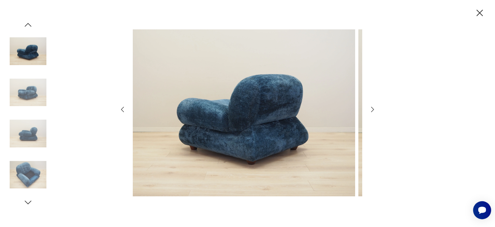
click at [369, 107] on icon "button" at bounding box center [373, 109] width 8 height 8
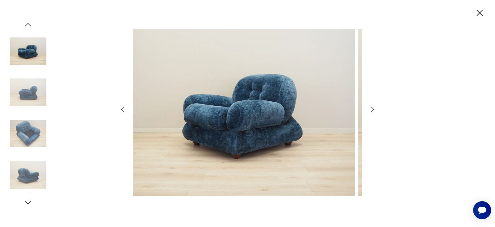
click at [369, 107] on icon "button" at bounding box center [373, 109] width 8 height 8
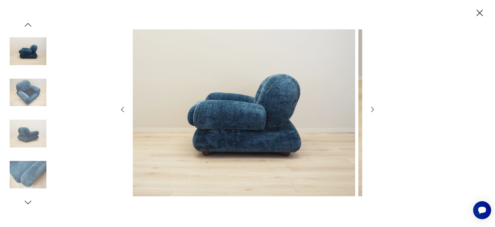
click at [369, 107] on icon "button" at bounding box center [373, 109] width 8 height 8
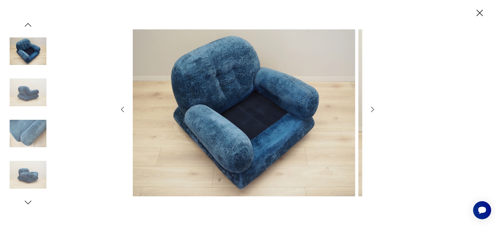
click at [369, 107] on icon "button" at bounding box center [373, 109] width 8 height 8
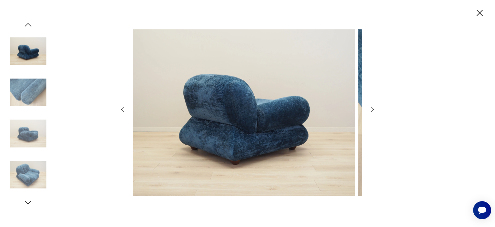
click at [369, 107] on icon "button" at bounding box center [373, 109] width 8 height 8
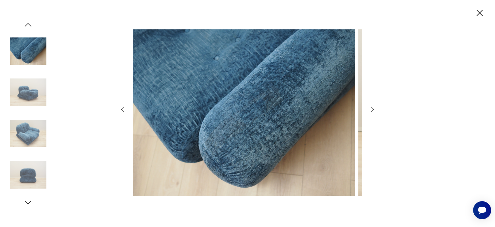
click at [369, 107] on icon "button" at bounding box center [373, 109] width 8 height 8
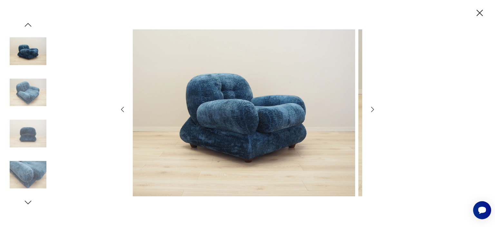
click at [369, 107] on icon "button" at bounding box center [373, 109] width 8 height 8
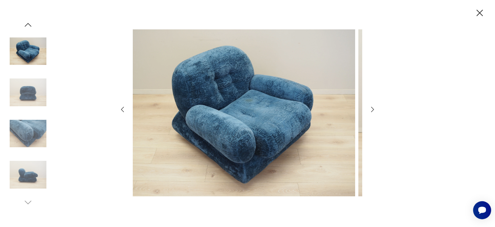
click at [369, 107] on icon "button" at bounding box center [373, 109] width 8 height 8
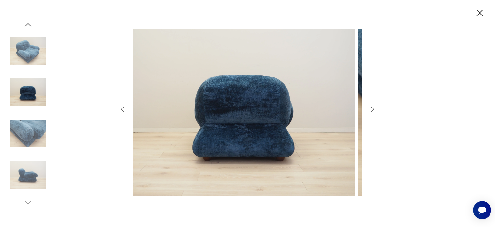
click at [369, 107] on icon "button" at bounding box center [373, 109] width 8 height 8
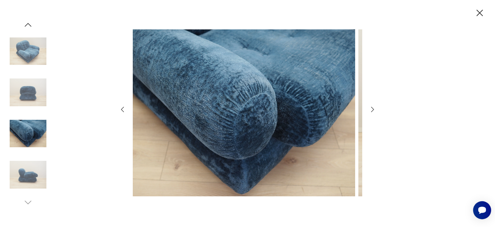
click at [369, 107] on icon "button" at bounding box center [373, 109] width 8 height 8
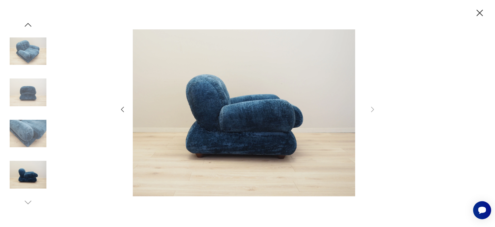
click at [476, 19] on icon "button" at bounding box center [479, 12] width 11 height 11
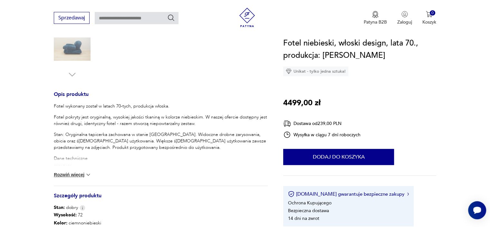
scroll to position [226, 0]
